Goal: Find specific page/section: Find specific page/section

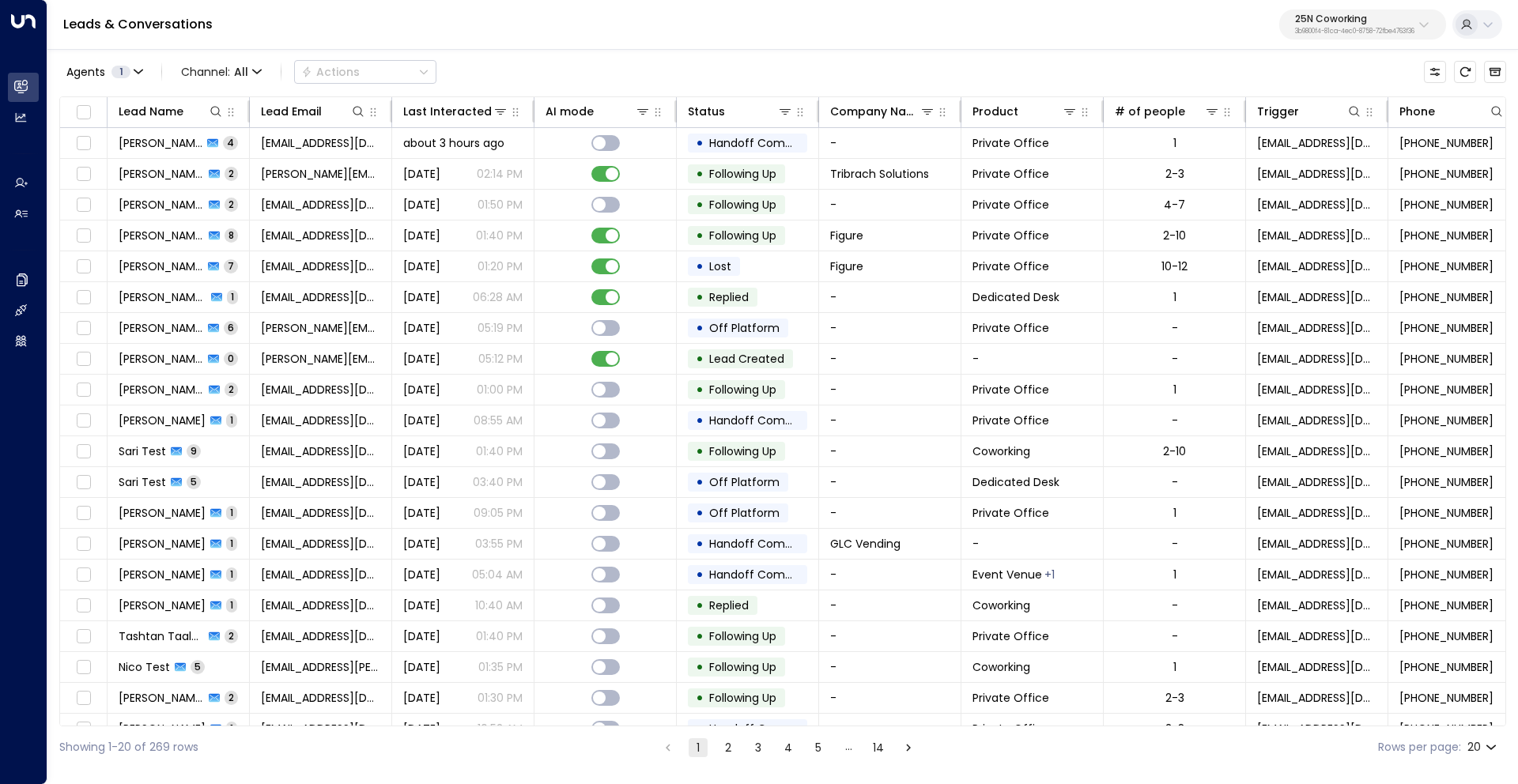
click at [1338, 16] on p "25N Coworking" at bounding box center [1355, 18] width 120 height 10
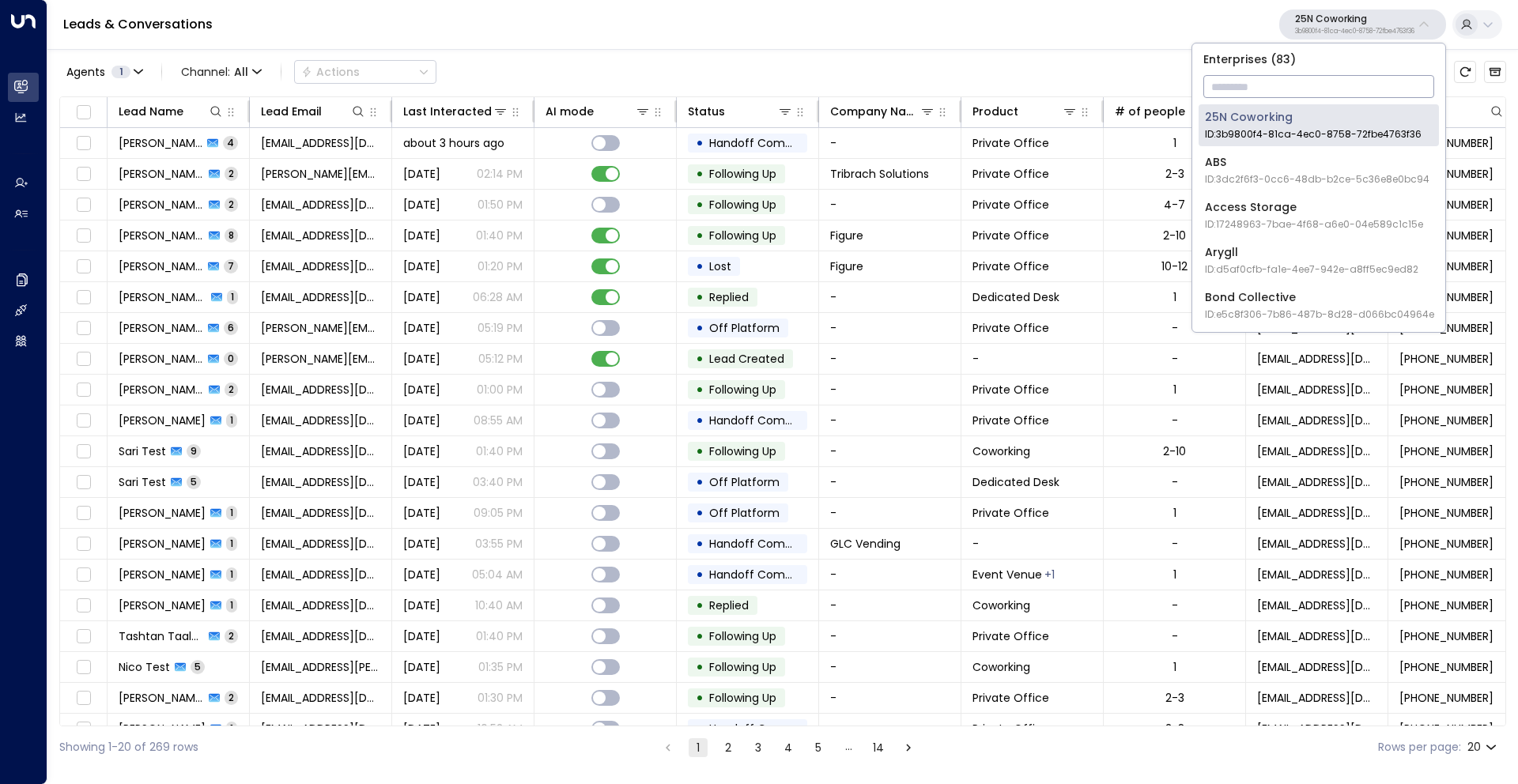
click at [1284, 94] on input "text" at bounding box center [1318, 87] width 231 height 29
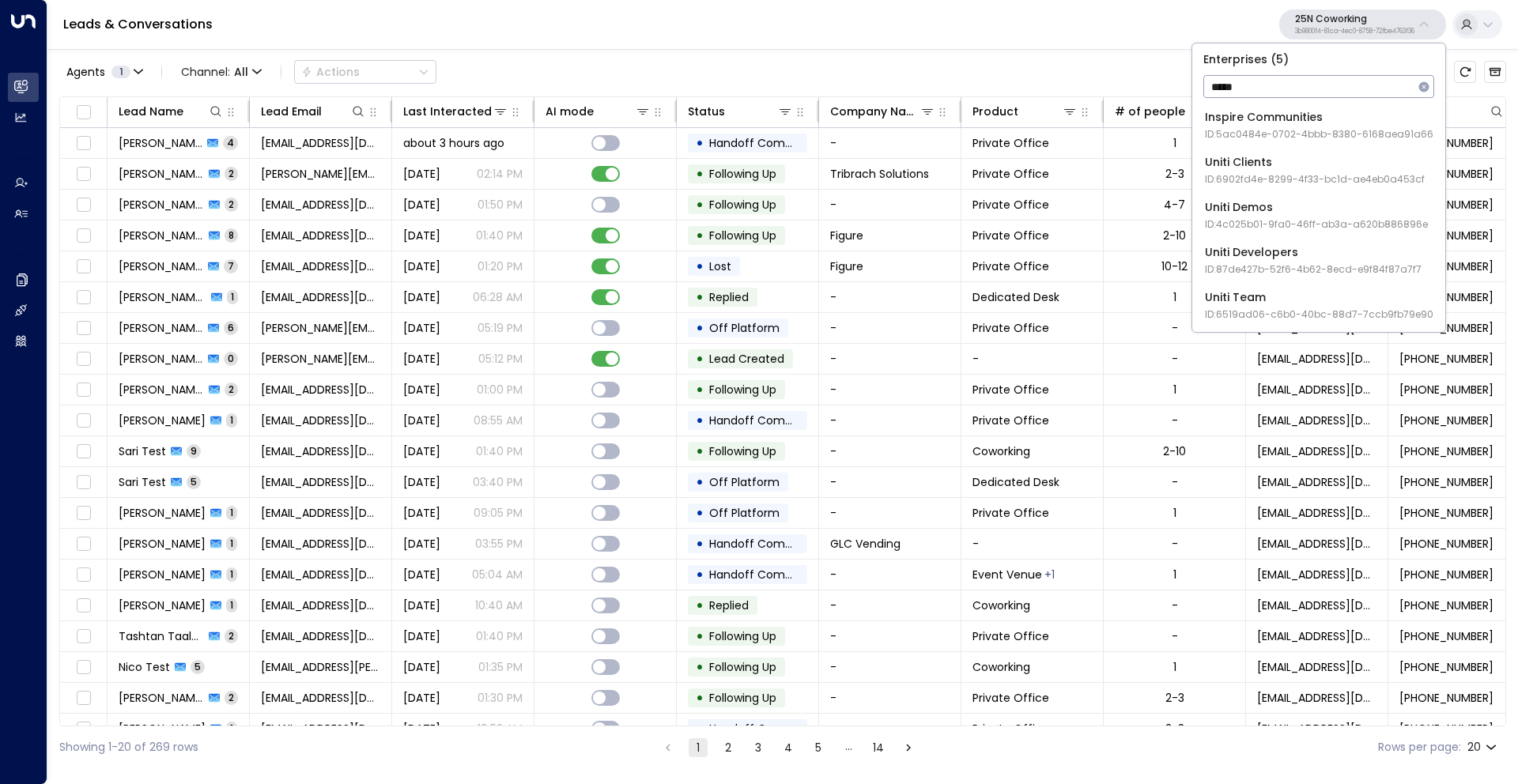
type input "*****"
click at [1273, 206] on div "Uniti Demos ID: 4c025b01-9fa0-46ff-ab3a-a620b886896e" at bounding box center [1316, 215] width 223 height 32
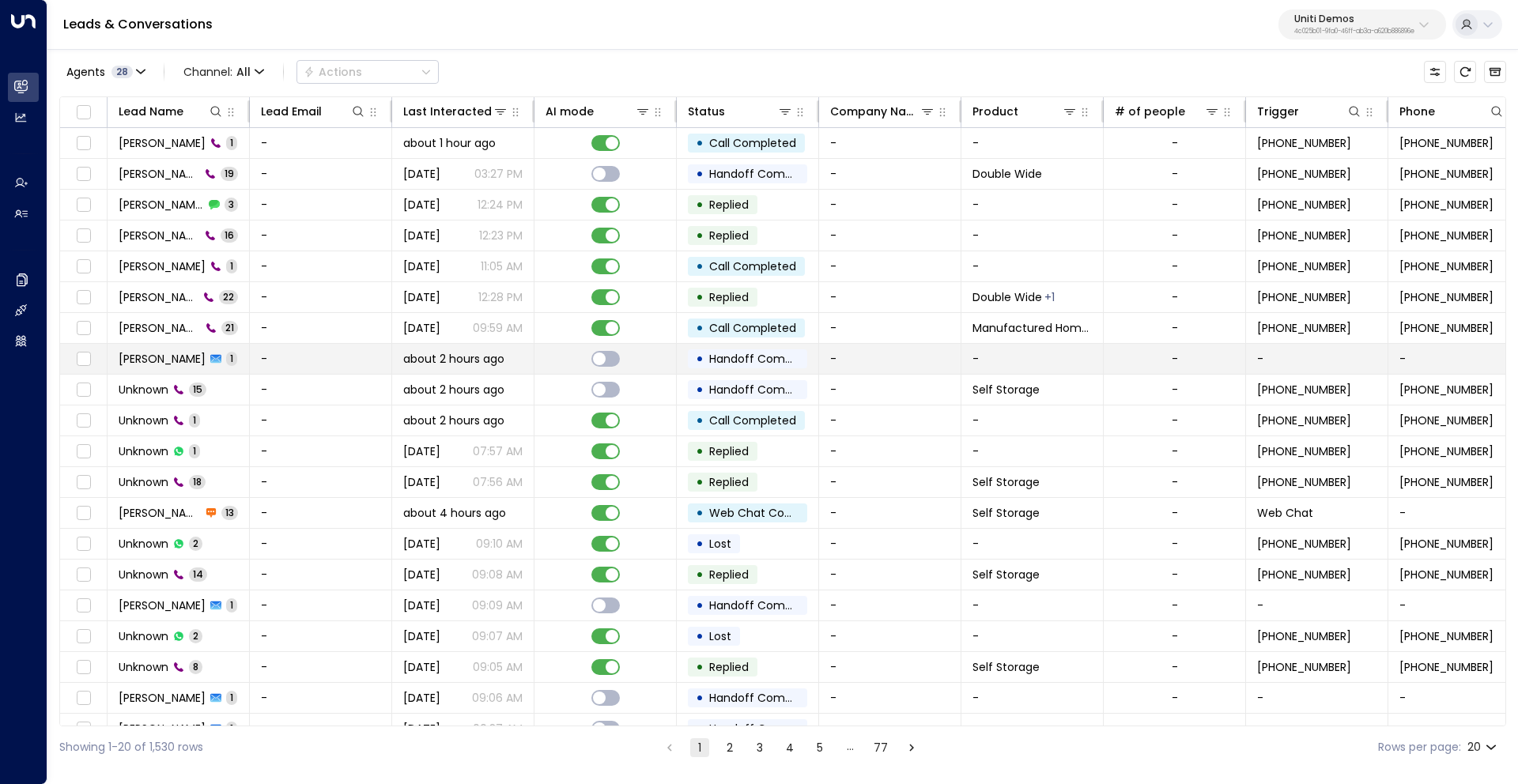
click at [212, 359] on td "John Doe 1" at bounding box center [179, 358] width 142 height 30
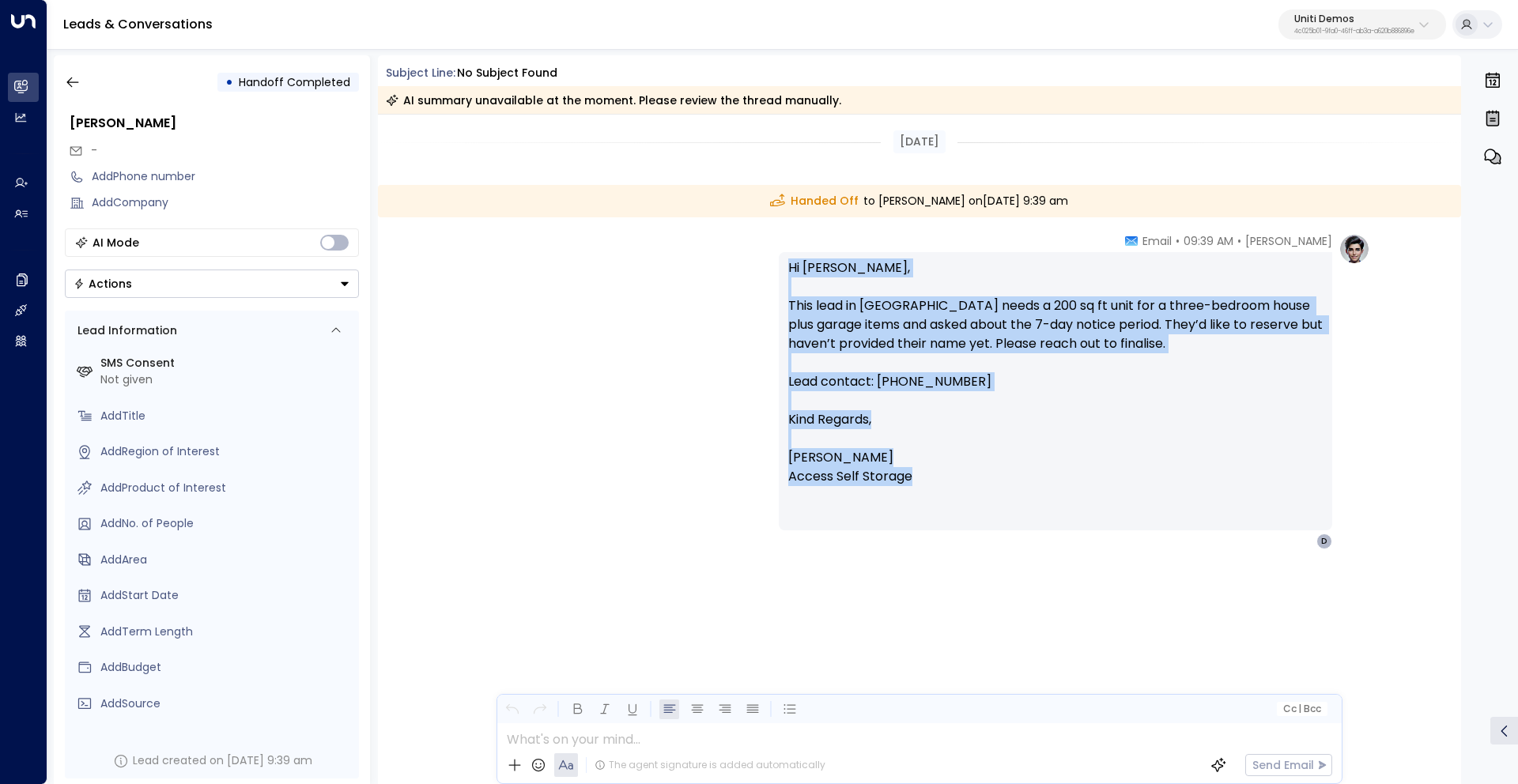
drag, startPoint x: 785, startPoint y: 258, endPoint x: 893, endPoint y: 467, distance: 235.3
click at [948, 487] on div "Hi Darren, This lead in Northampton needs a 200 sq ft unit for a three-bedroom …" at bounding box center [1056, 391] width 553 height 278
click at [1011, 338] on p "Hi [PERSON_NAME], This lead in [GEOGRAPHIC_DATA] needs a 200 sq ft unit for a t…" at bounding box center [1056, 334] width 534 height 152
drag, startPoint x: 788, startPoint y: 267, endPoint x: 1032, endPoint y: 467, distance: 315.5
click at [1034, 468] on div "Hi Darren, This lead in Northampton needs a 200 sq ft unit for a three-bedroom …" at bounding box center [1056, 391] width 534 height 265
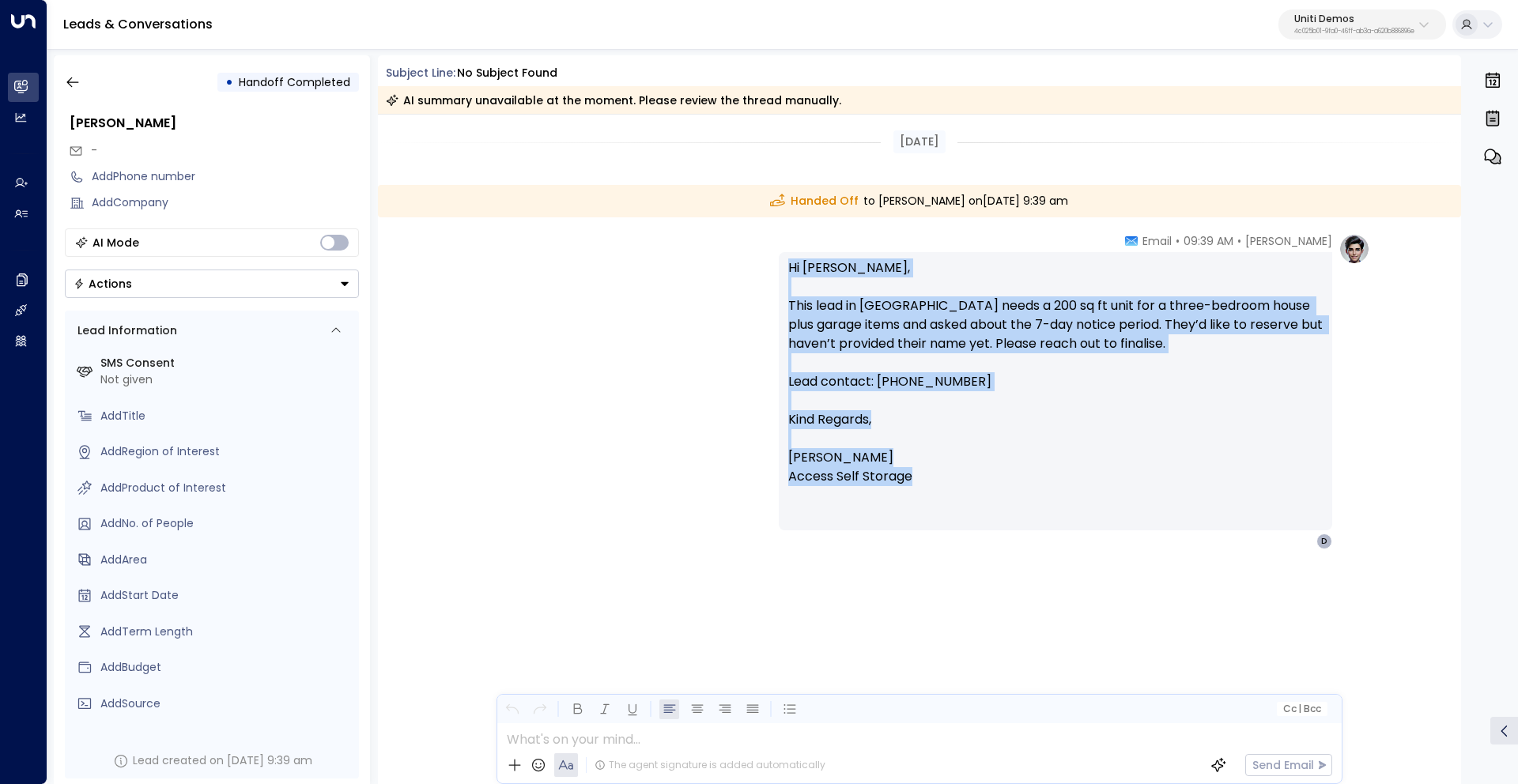
click at [824, 366] on p "Hi [PERSON_NAME], This lead in [GEOGRAPHIC_DATA] needs a 200 sq ft unit for a t…" at bounding box center [1056, 334] width 534 height 152
drag, startPoint x: 788, startPoint y: 263, endPoint x: 914, endPoint y: 474, distance: 245.8
click at [914, 474] on div "Hi Darren, This lead in Northampton needs a 200 sq ft unit for a three-bedroom …" at bounding box center [1056, 391] width 534 height 265
click at [73, 88] on icon "button" at bounding box center [73, 82] width 16 height 16
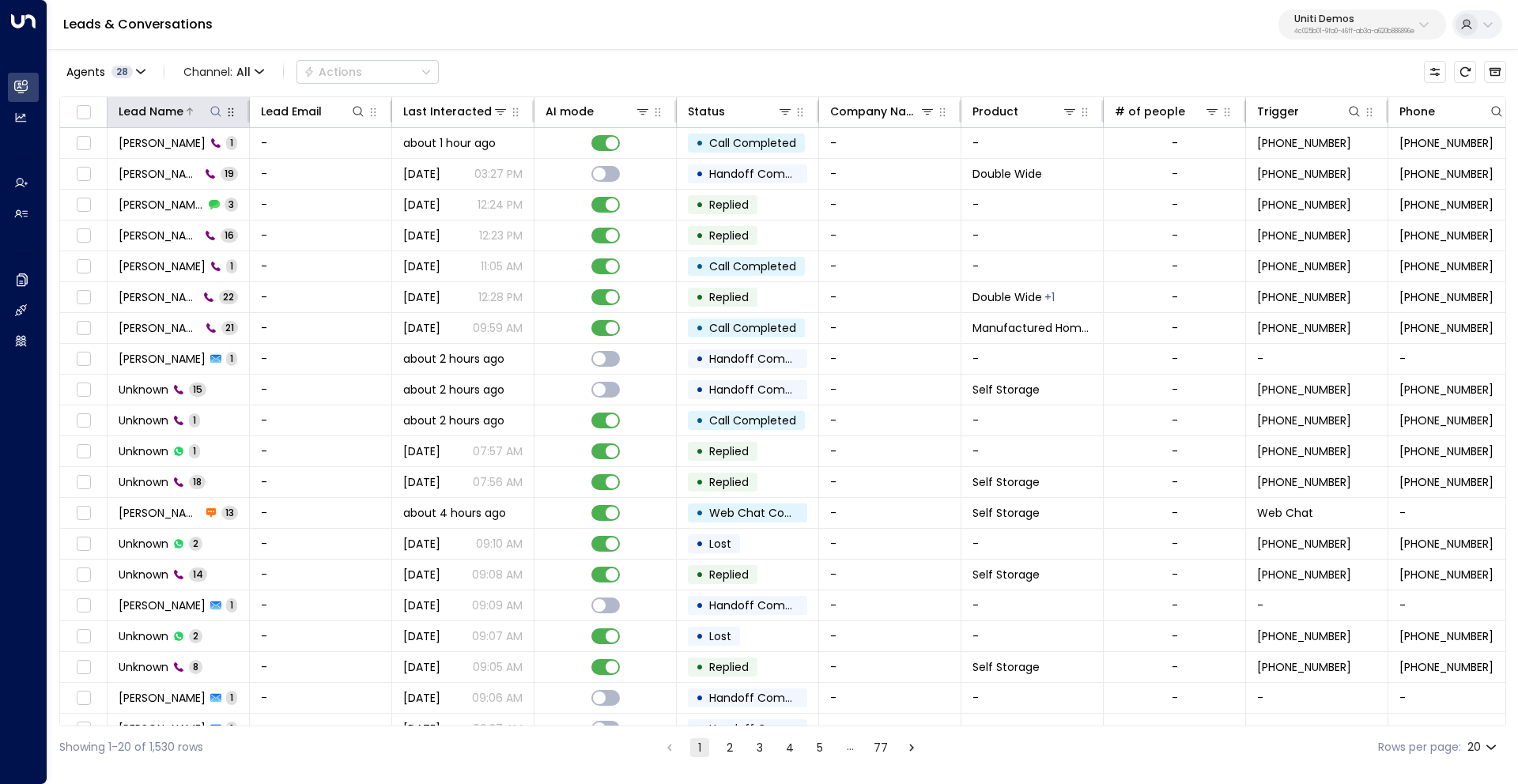
click at [219, 111] on icon at bounding box center [215, 111] width 13 height 13
type input "****"
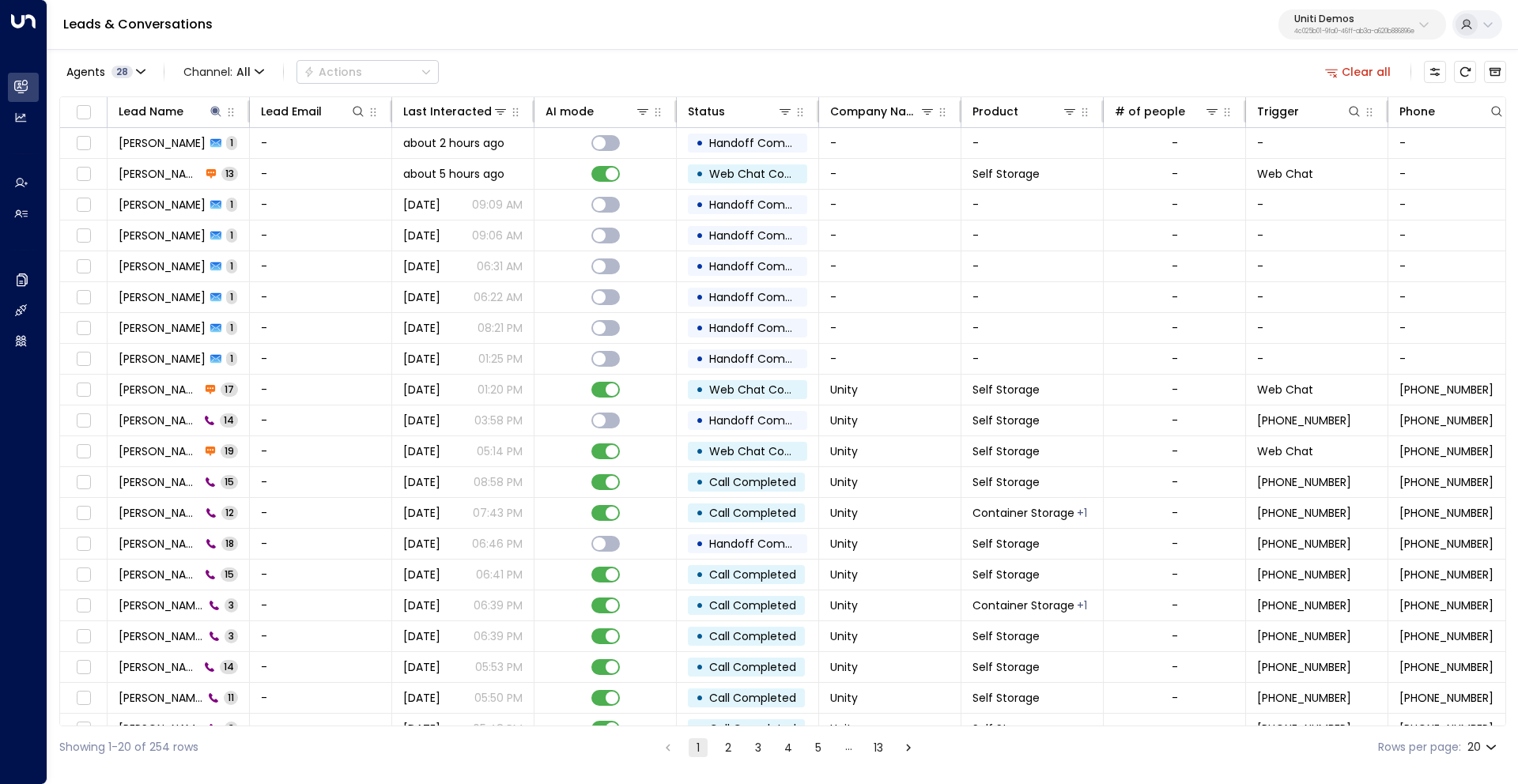
click at [330, 43] on div "Leads & Conversations Uniti Demos 4c025b01-9fa0-46ff-ab3a-a620b886896e" at bounding box center [782, 24] width 1470 height 49
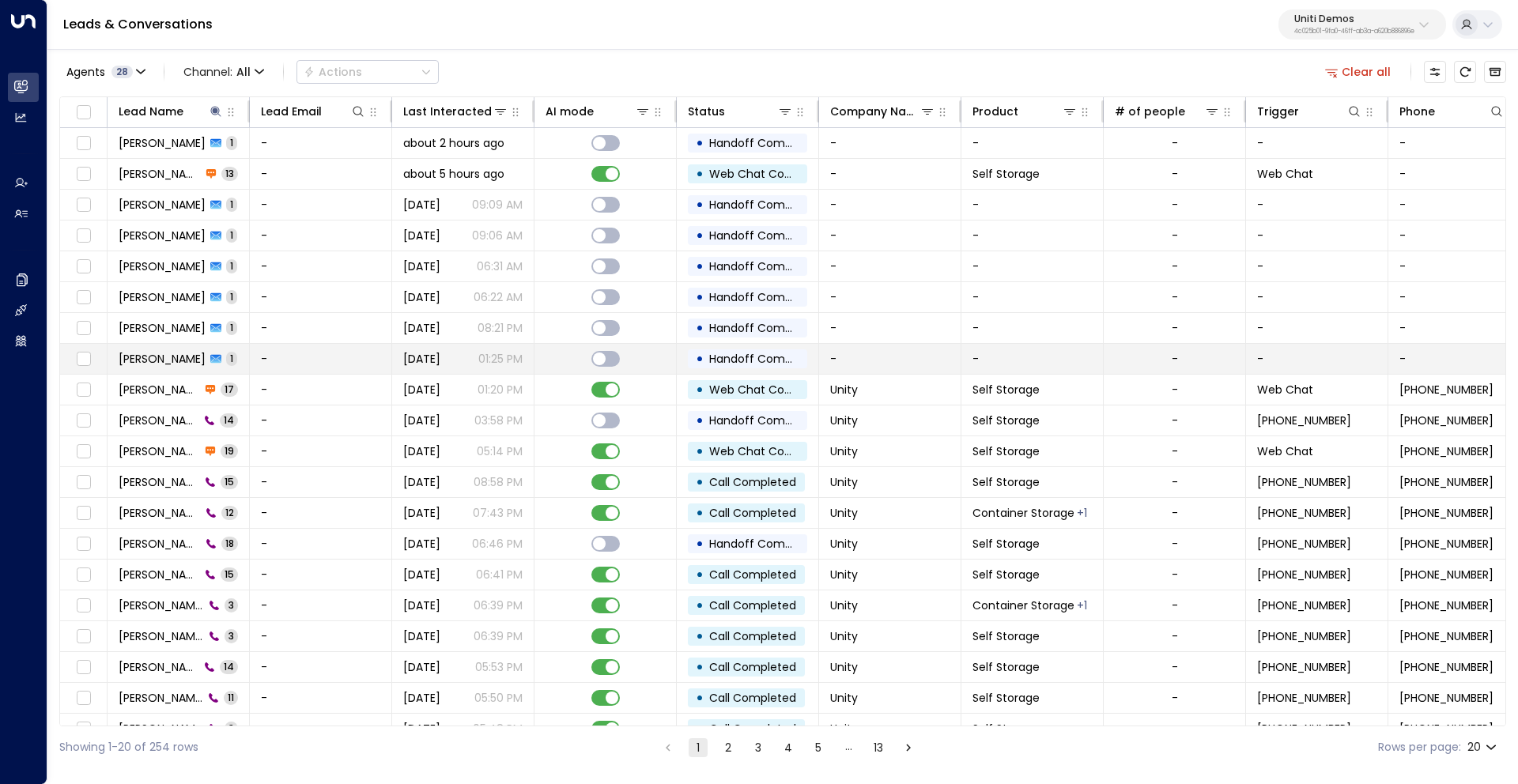
scroll to position [0, 5]
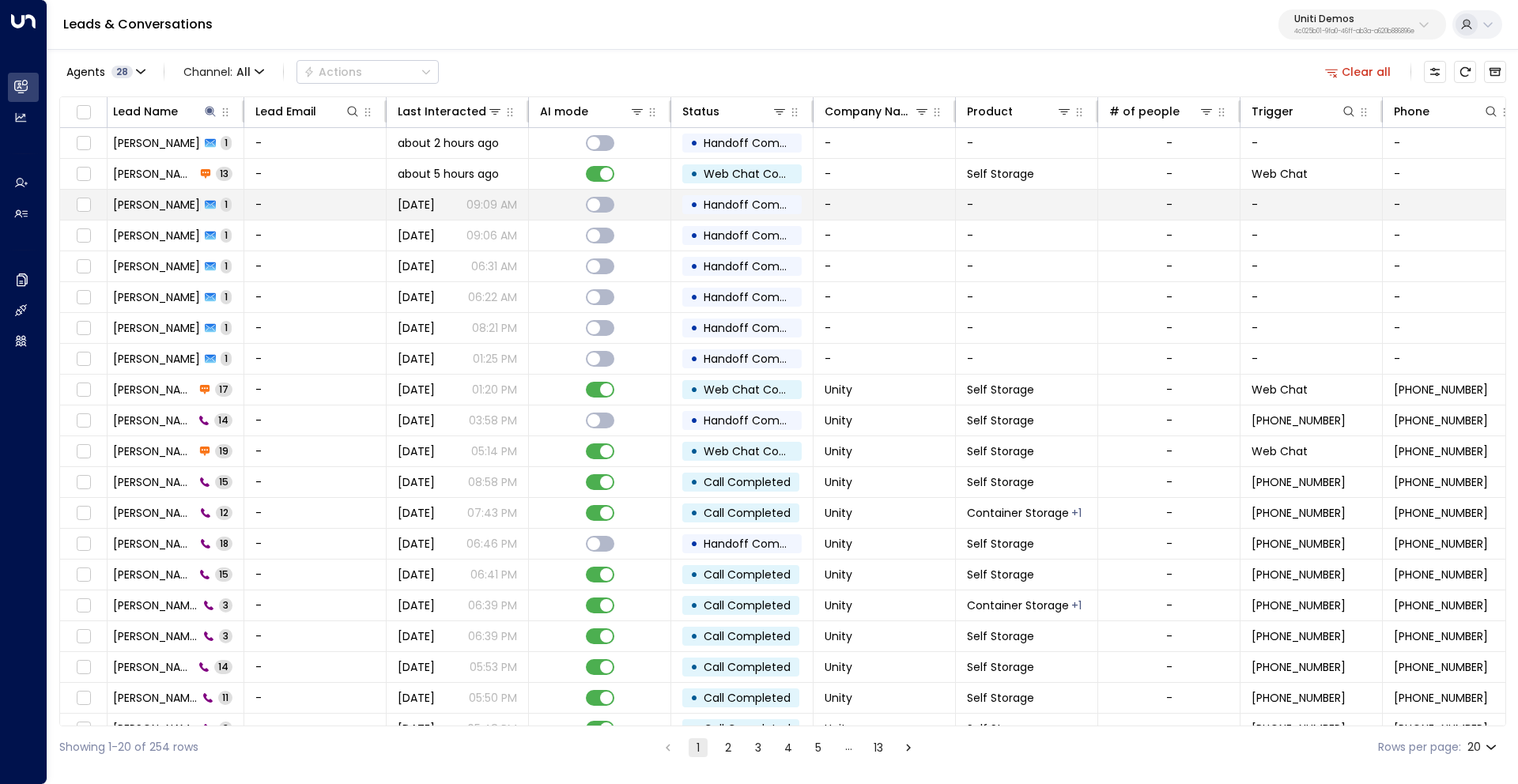
click at [150, 200] on span "[PERSON_NAME]" at bounding box center [156, 205] width 87 height 16
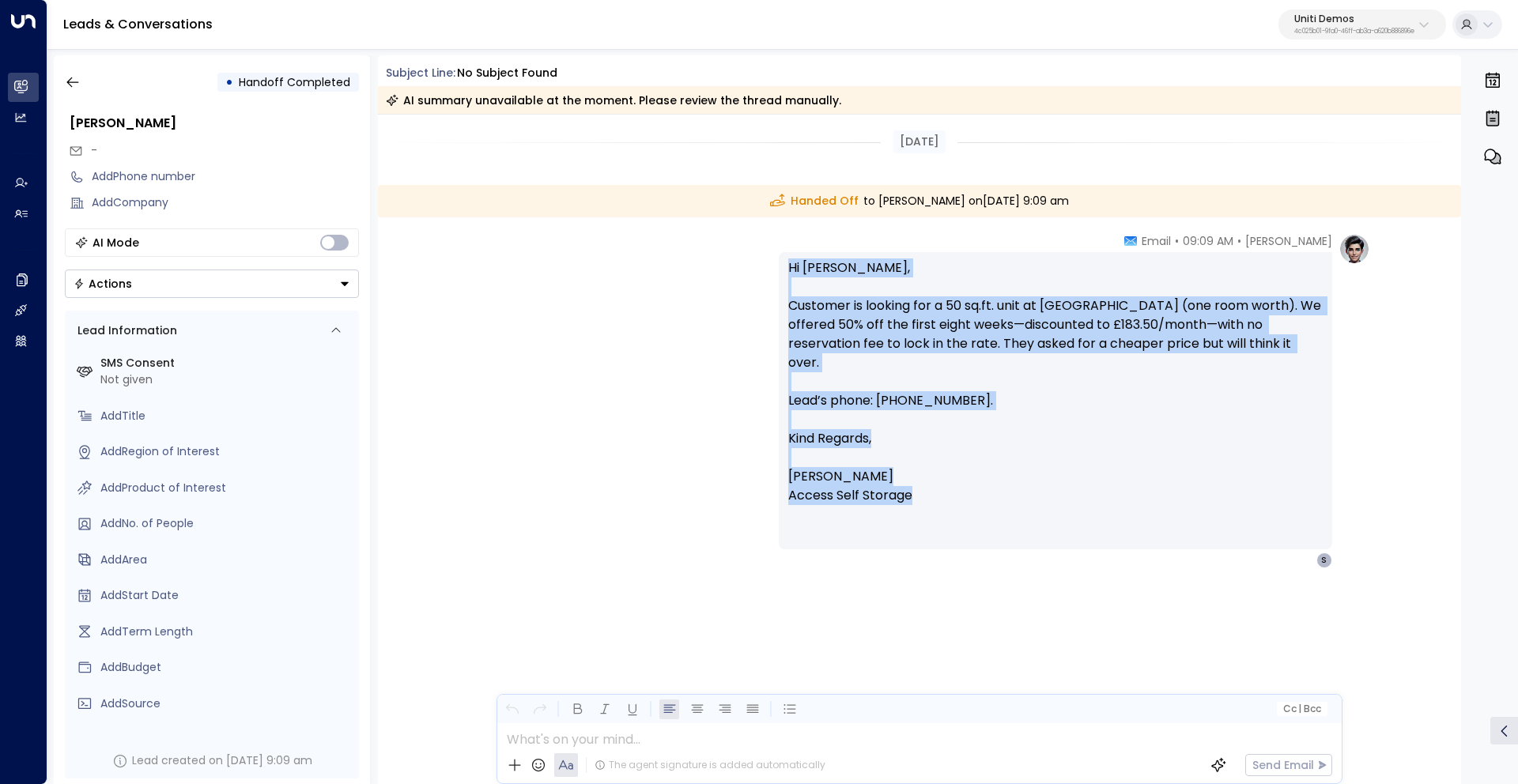
drag, startPoint x: 784, startPoint y: 267, endPoint x: 932, endPoint y: 485, distance: 263.5
click at [932, 485] on div "Hi Somaya, Customer is looking for a 50 sq.ft. unit at Harrow (one room worth).…" at bounding box center [1056, 401] width 553 height 297
click at [559, 284] on div "Laura Chambers • 09:09 AM • Email Hi Somaya, Customer is looking for a 50 sq.ft…" at bounding box center [919, 401] width 901 height 335
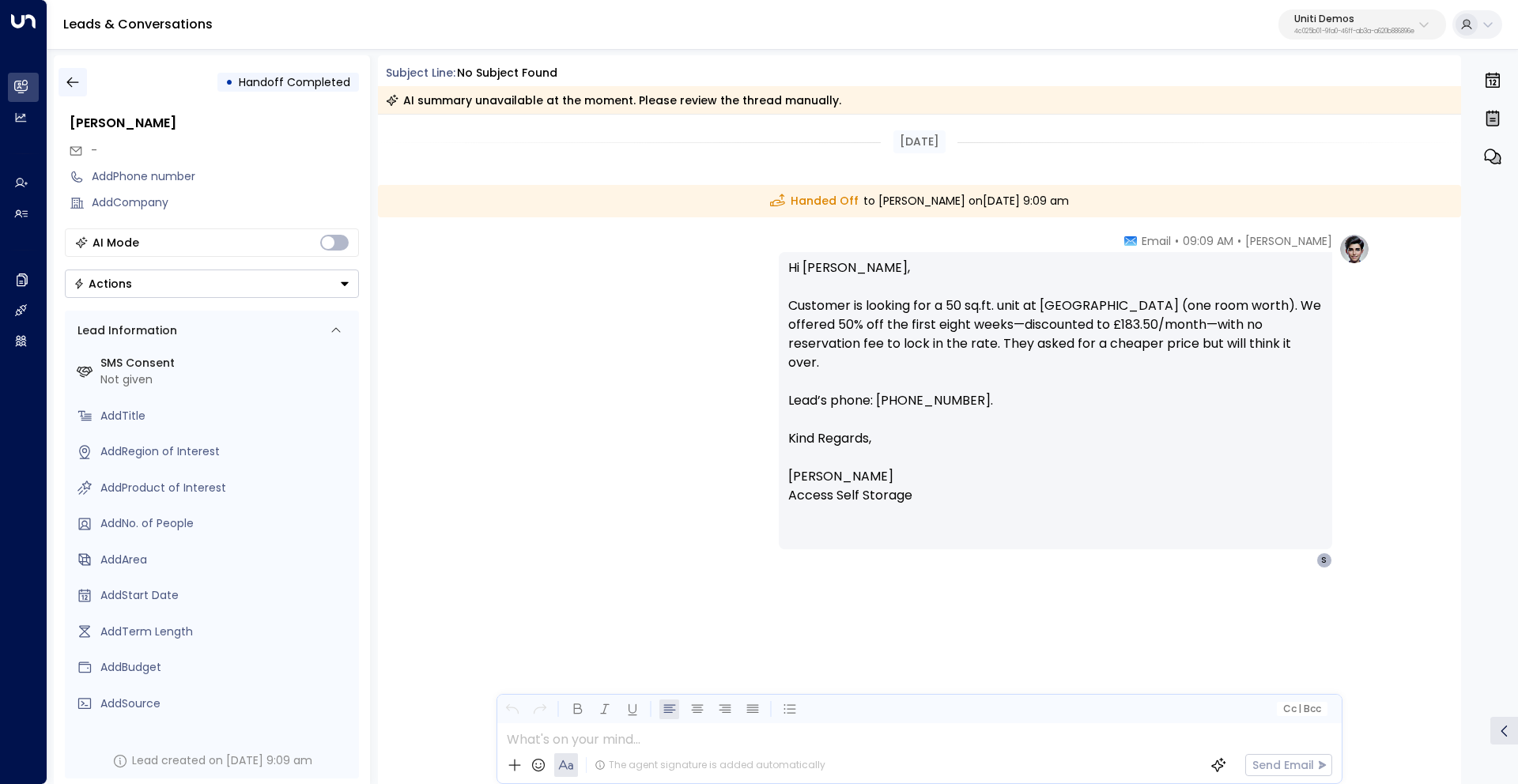
click at [80, 86] on button "button" at bounding box center [72, 82] width 29 height 29
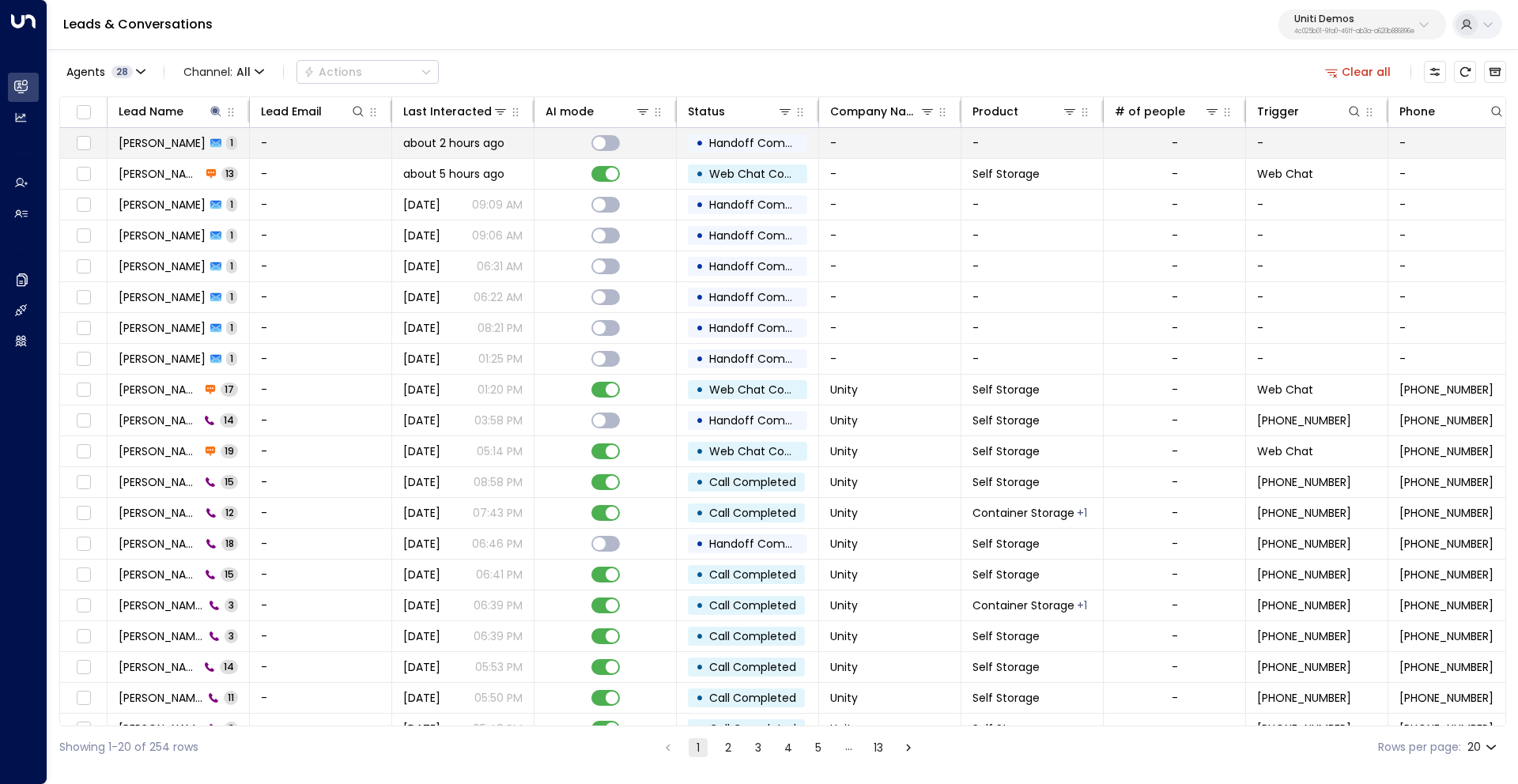
click at [143, 145] on span "[PERSON_NAME]" at bounding box center [162, 143] width 87 height 16
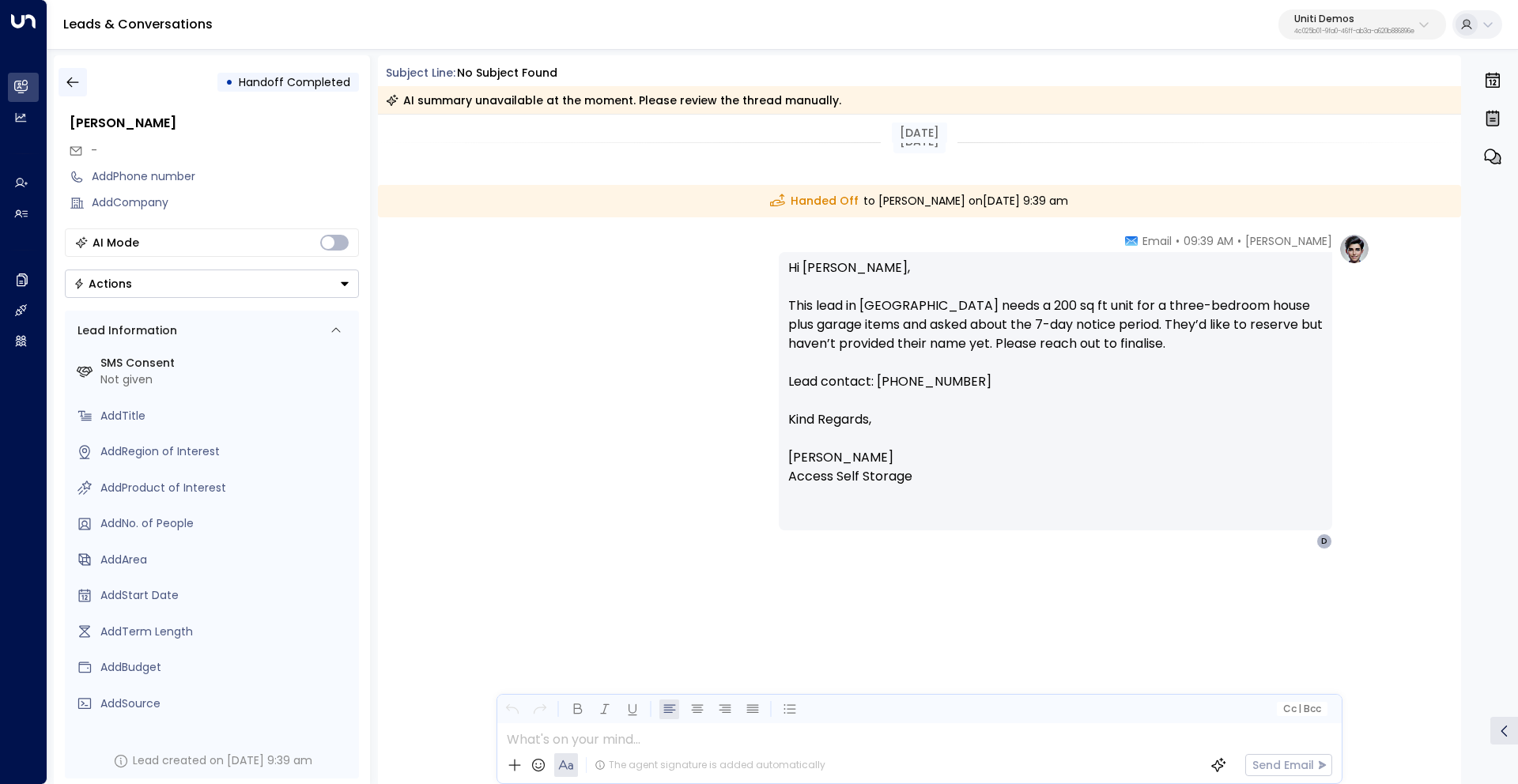
click at [75, 82] on icon "button" at bounding box center [73, 82] width 12 height 10
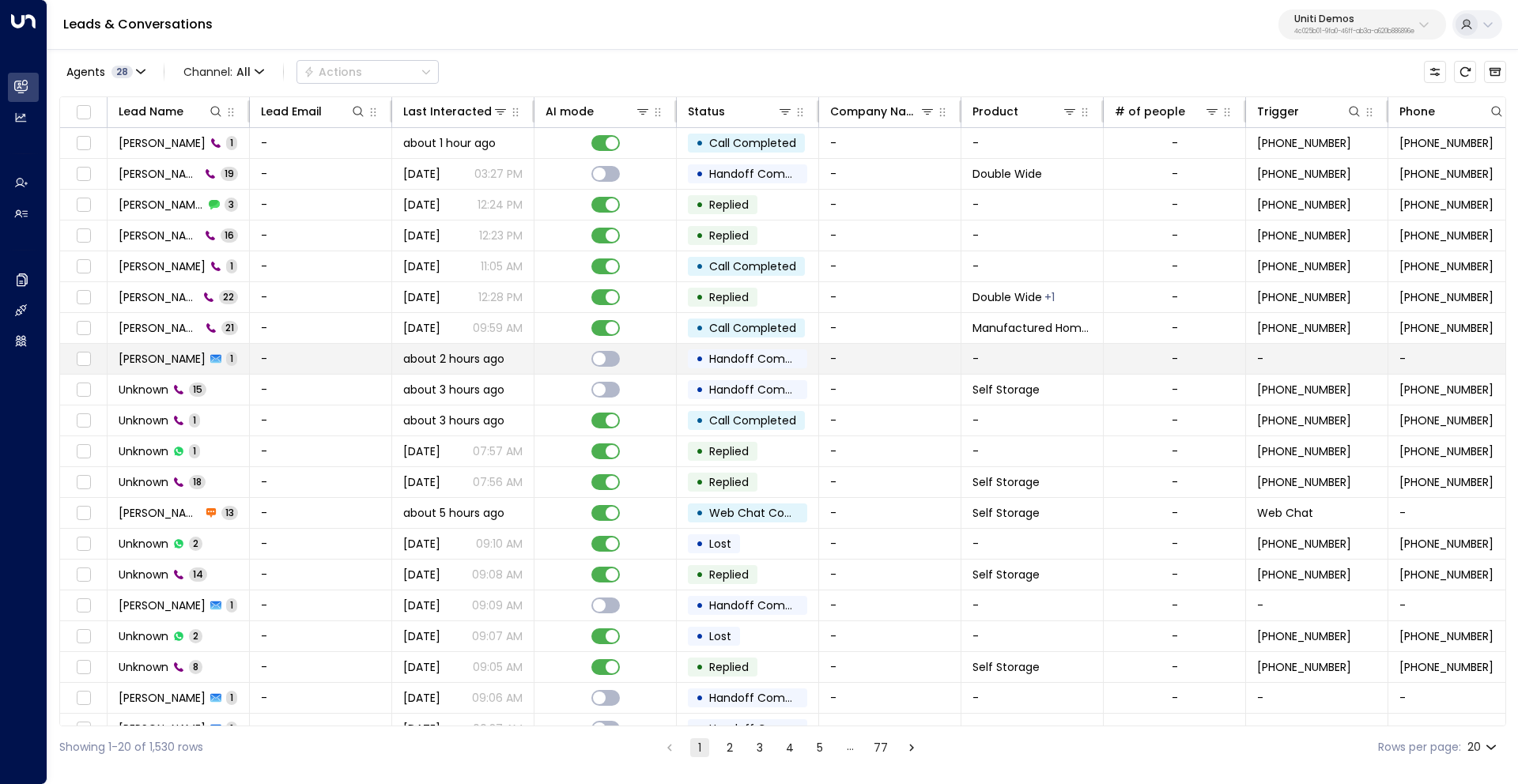
click at [150, 361] on span "[PERSON_NAME]" at bounding box center [162, 359] width 87 height 16
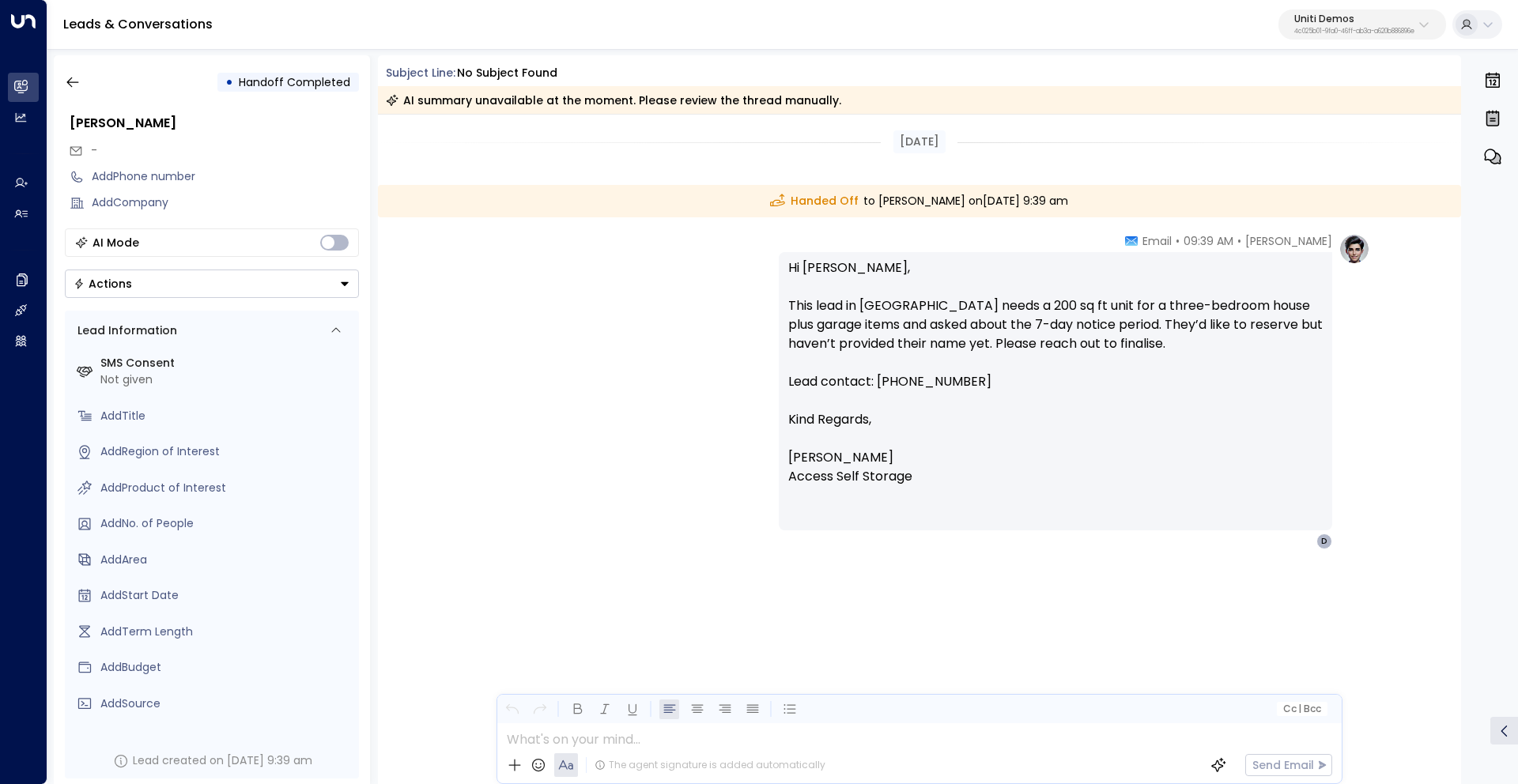
drag, startPoint x: 880, startPoint y: 381, endPoint x: 1025, endPoint y: 378, distance: 145.0
click at [1025, 378] on p "Hi [PERSON_NAME], This lead in [GEOGRAPHIC_DATA] needs a 200 sq ft unit for a t…" at bounding box center [1056, 334] width 534 height 152
